Goal: Navigation & Orientation: Find specific page/section

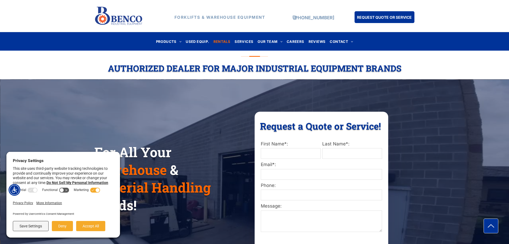
click at [222, 41] on span "RENTALS" at bounding box center [222, 41] width 17 height 7
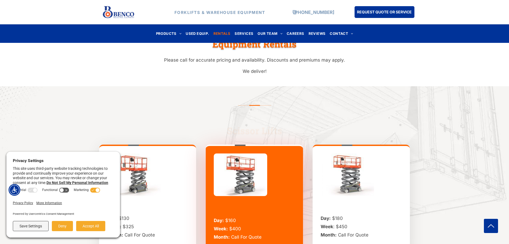
scroll to position [428, 0]
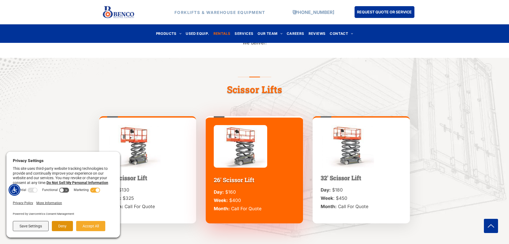
click at [57, 225] on button "Deny" at bounding box center [62, 226] width 21 height 10
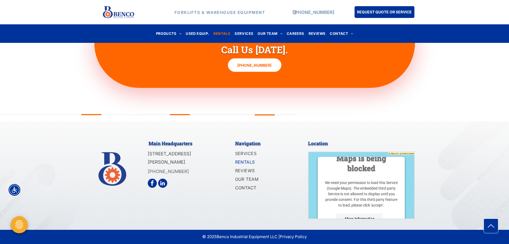
scroll to position [56, 0]
